Goal: Task Accomplishment & Management: Complete application form

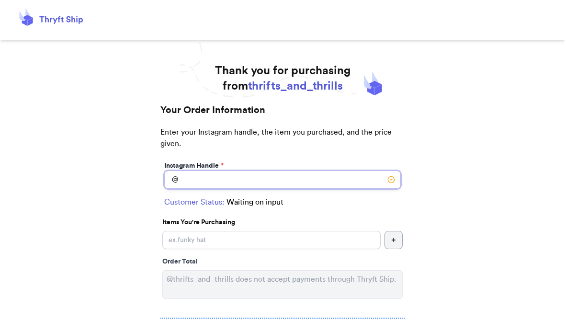
click at [321, 177] on input "Instagram Handle *" at bounding box center [282, 180] width 237 height 18
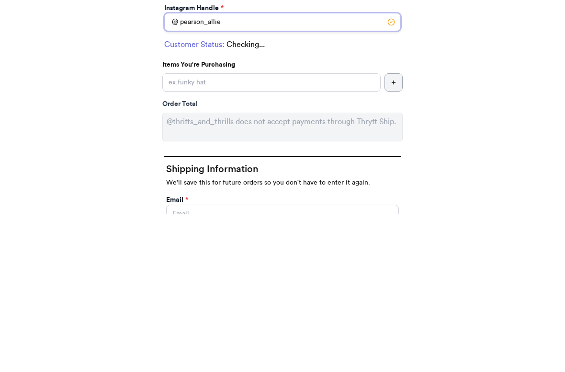
type input "pearson_allie"
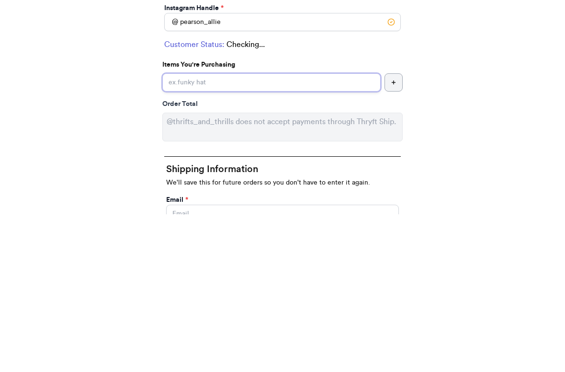
click at [332, 231] on input "Instagram Handle *" at bounding box center [271, 240] width 218 height 18
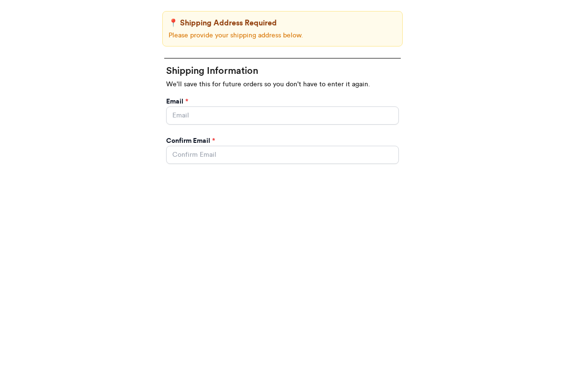
type input "Books!"
click at [314, 308] on input "Instagram Handle *" at bounding box center [282, 317] width 233 height 18
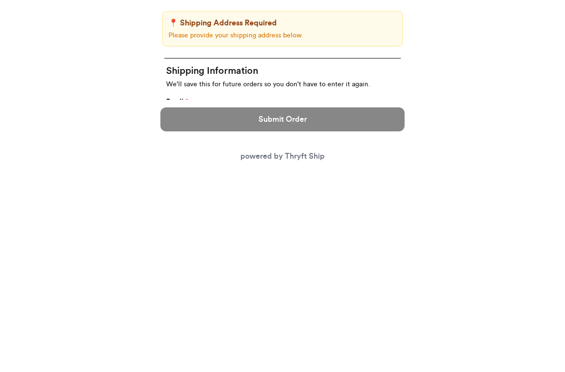
scroll to position [313, 0]
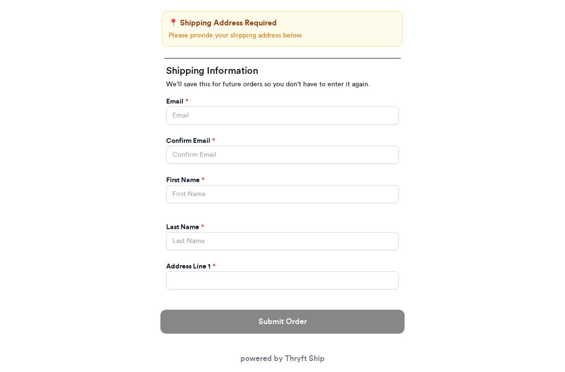
type input "[GEOGRAPHIC_DATA]"
type input "[PERSON_NAME]"
type input "[EMAIL_ADDRESS][PERSON_NAME][DOMAIN_NAME]"
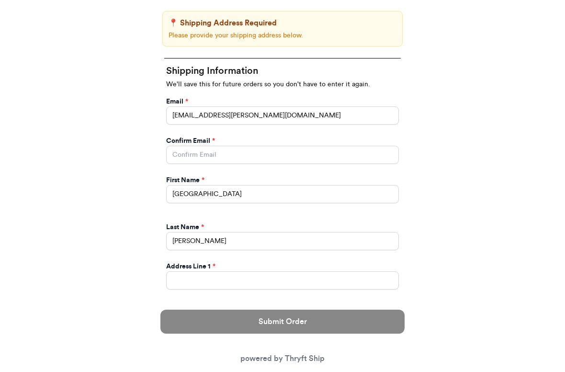
type input "[EMAIL_ADDRESS][PERSON_NAME][DOMAIN_NAME]"
type input "10799 US-67"
type input "75574"
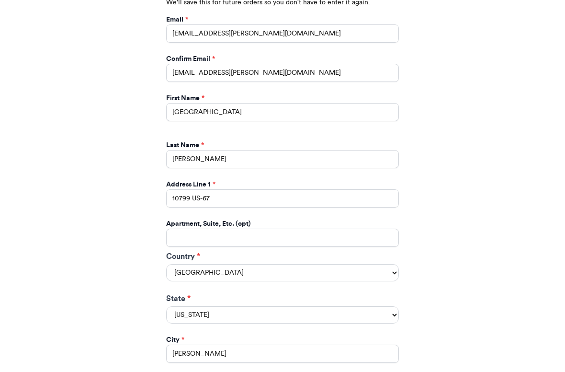
scroll to position [387, 0]
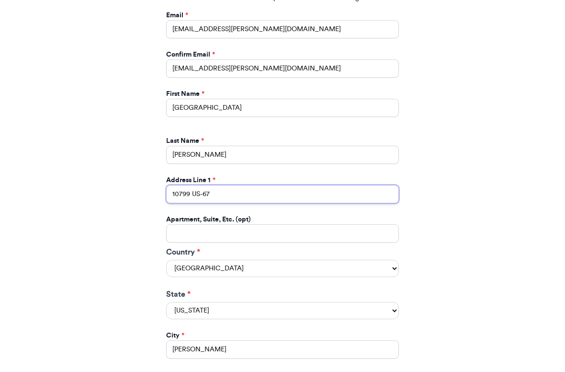
click at [307, 197] on input "10799 US-67" at bounding box center [282, 194] width 233 height 18
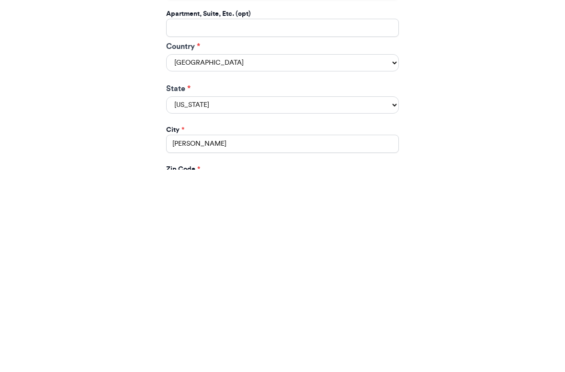
type input "[STREET_ADDRESS]"
click at [365, 298] on select "[US_STATE] [US_STATE] [US_STATE] [US_STATE] [US_STATE] [US_STATE] [US_STATE] [U…" at bounding box center [282, 306] width 233 height 17
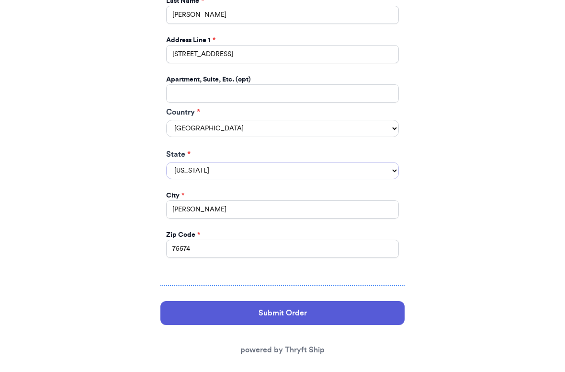
click at [295, 162] on select "[US_STATE] [US_STATE] [US_STATE] [US_STATE] [US_STATE] [US_STATE] [US_STATE] [U…" at bounding box center [282, 170] width 233 height 17
click at [340, 164] on select "[US_STATE] [US_STATE] [US_STATE] [US_STATE] [US_STATE] [US_STATE] [US_STATE] [U…" at bounding box center [282, 170] width 233 height 17
click at [319, 166] on select "[US_STATE] [US_STATE] [US_STATE] [US_STATE] [US_STATE] [US_STATE] [US_STATE] [U…" at bounding box center [282, 170] width 233 height 17
select select "[GEOGRAPHIC_DATA]"
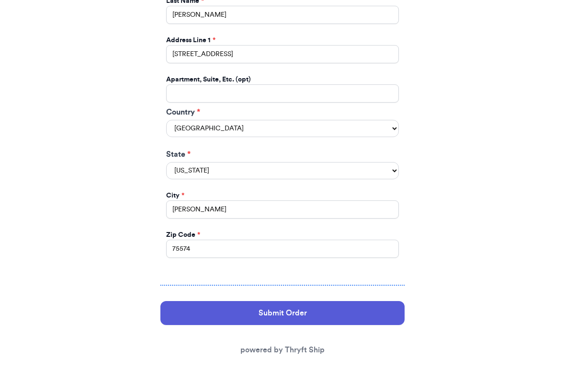
click at [313, 308] on button "Submit Order" at bounding box center [282, 313] width 244 height 24
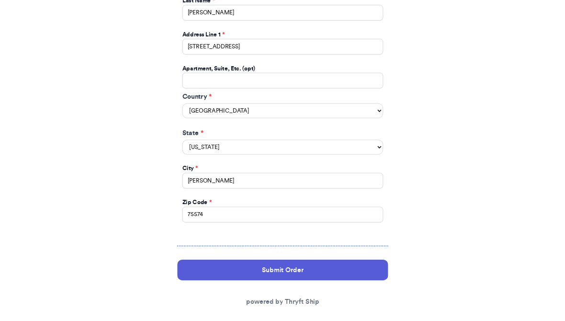
scroll to position [0, 0]
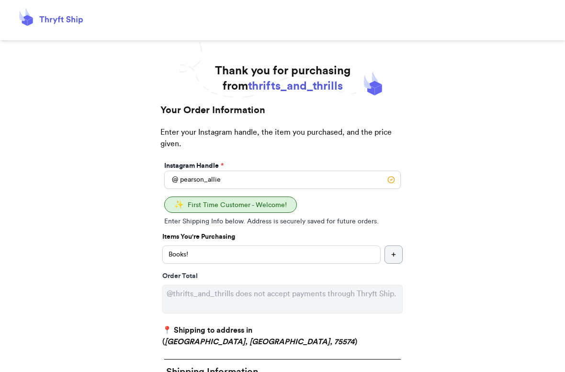
select select "[GEOGRAPHIC_DATA]"
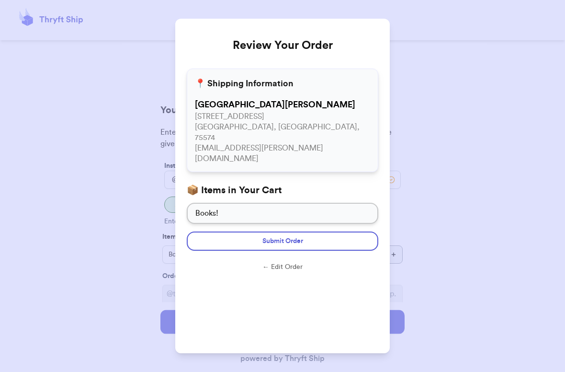
click at [336, 231] on button "Submit Order" at bounding box center [283, 240] width 192 height 19
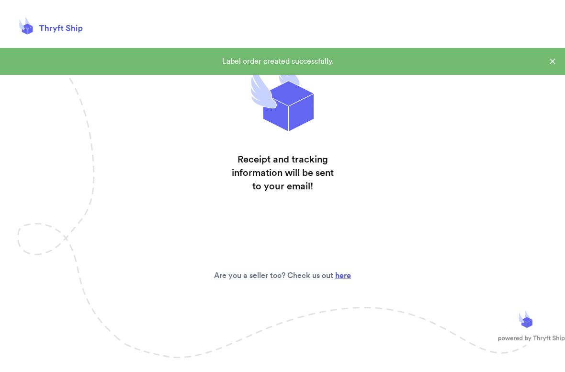
click at [546, 68] on div "Label order created successfully." at bounding box center [282, 61] width 565 height 27
